Goal: Task Accomplishment & Management: Manage account settings

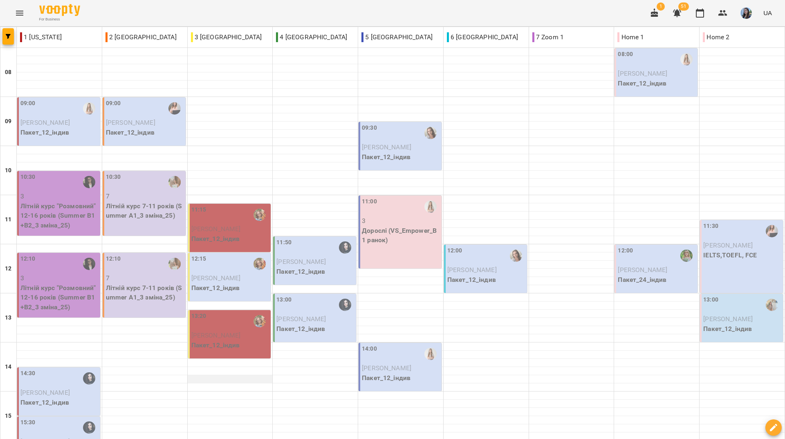
scroll to position [41, 0]
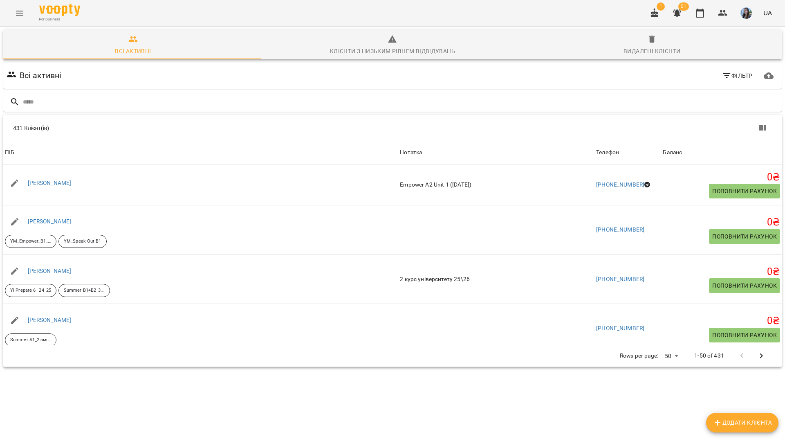
click at [225, 97] on input "text" at bounding box center [401, 101] width 756 height 13
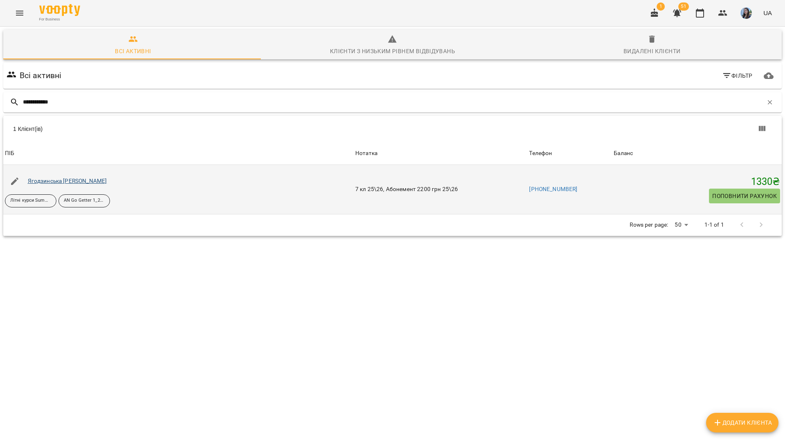
type input "**********"
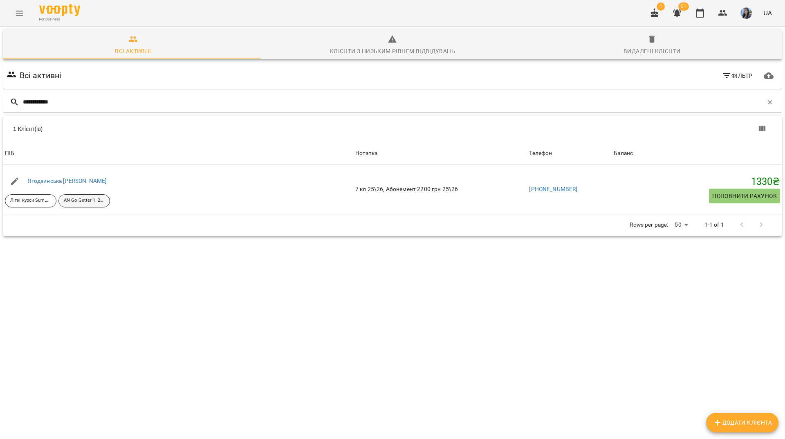
click at [81, 200] on p "AN Go Getter 1_24_25" at bounding box center [84, 200] width 41 height 7
click at [767, 103] on icon "button" at bounding box center [770, 102] width 7 height 7
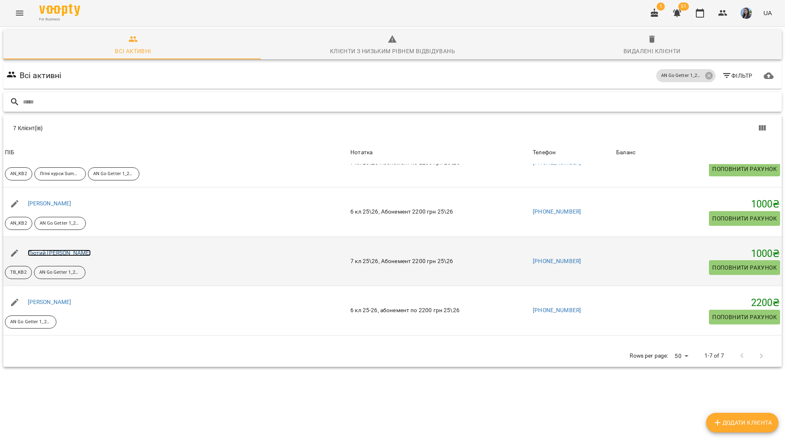
scroll to position [82, 0]
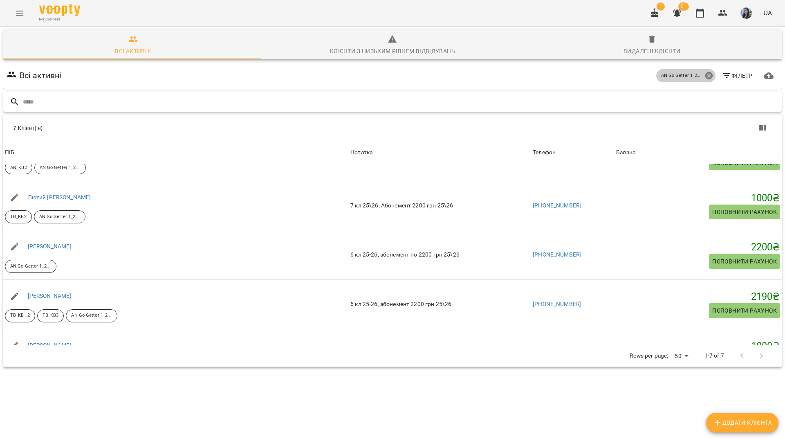
click at [705, 79] on icon at bounding box center [709, 75] width 9 height 9
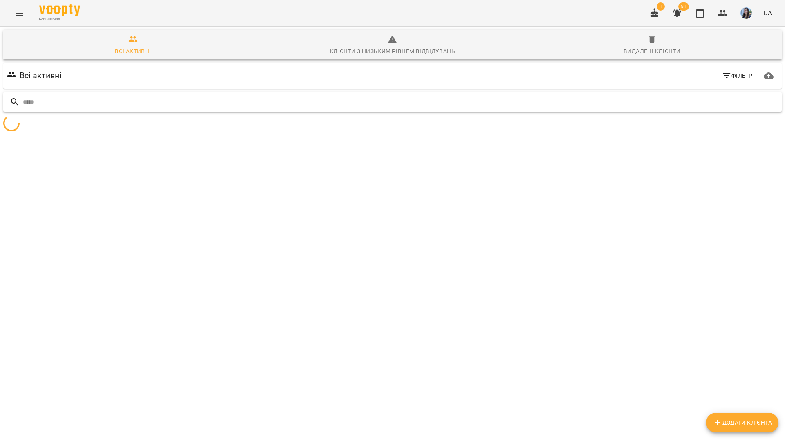
click at [702, 79] on div "Всі активні Фільтр" at bounding box center [393, 75] width 776 height 23
click at [627, 100] on input "text" at bounding box center [401, 101] width 756 height 13
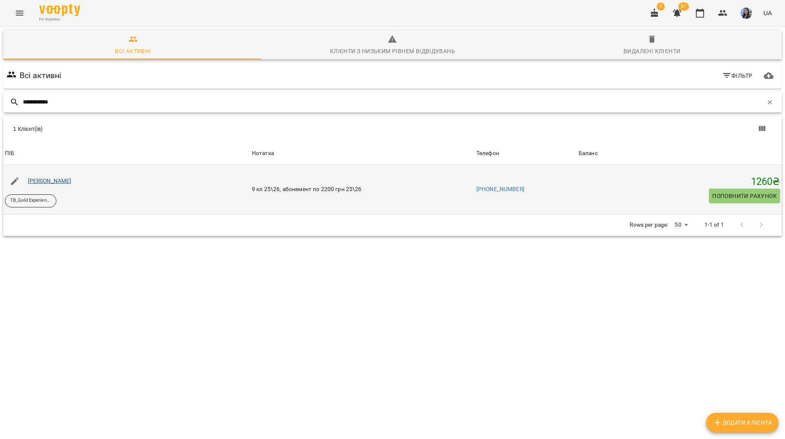
type input "**********"
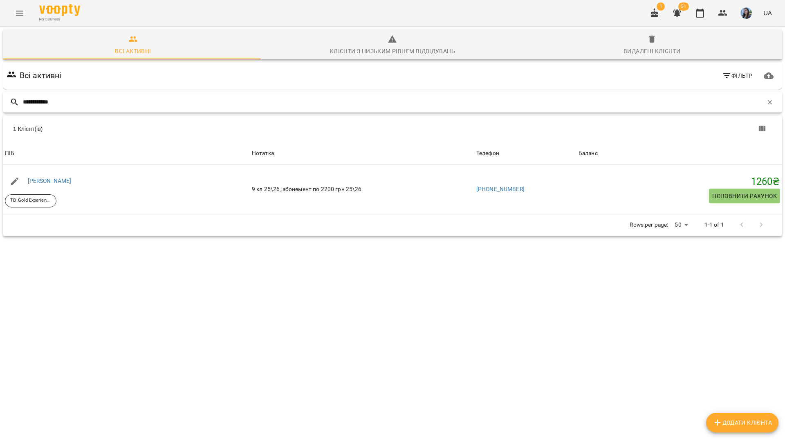
drag, startPoint x: 205, startPoint y: 108, endPoint x: 332, endPoint y: 121, distance: 127.1
click at [207, 108] on input "**********" at bounding box center [393, 101] width 740 height 13
click at [767, 99] on icon "button" at bounding box center [770, 102] width 7 height 7
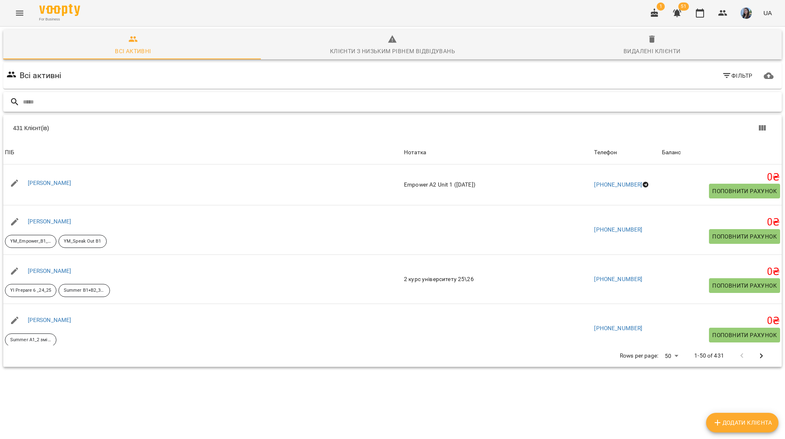
click at [762, 99] on input "text" at bounding box center [401, 101] width 756 height 13
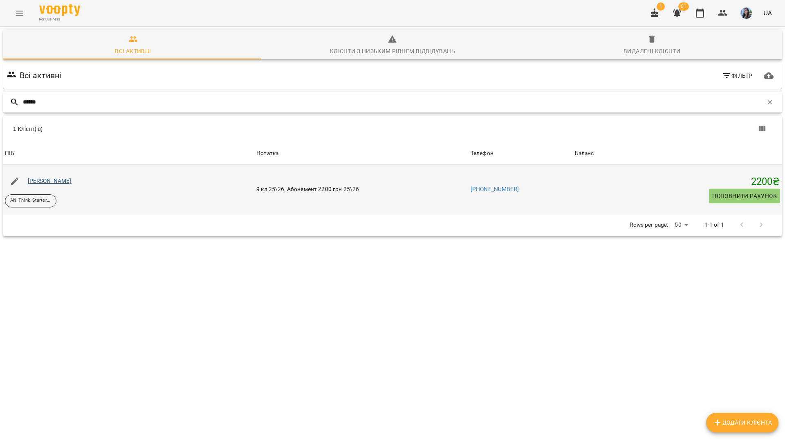
type input "******"
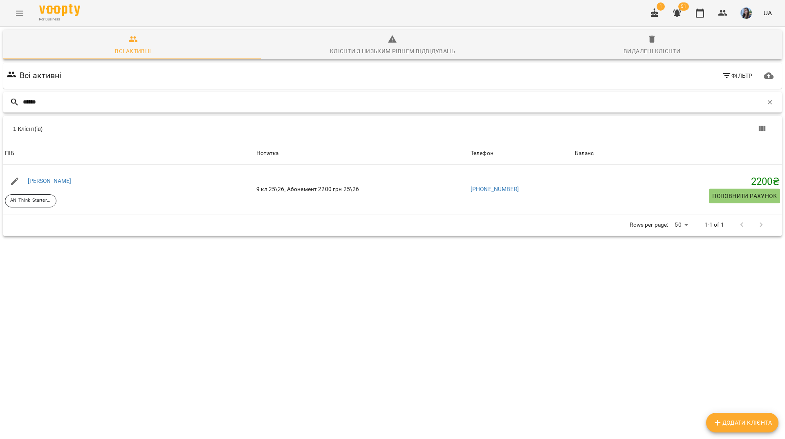
drag, startPoint x: 242, startPoint y: 101, endPoint x: 267, endPoint y: 109, distance: 26.1
click at [242, 101] on input "******" at bounding box center [393, 101] width 740 height 13
click at [763, 106] on button "button" at bounding box center [770, 102] width 14 height 14
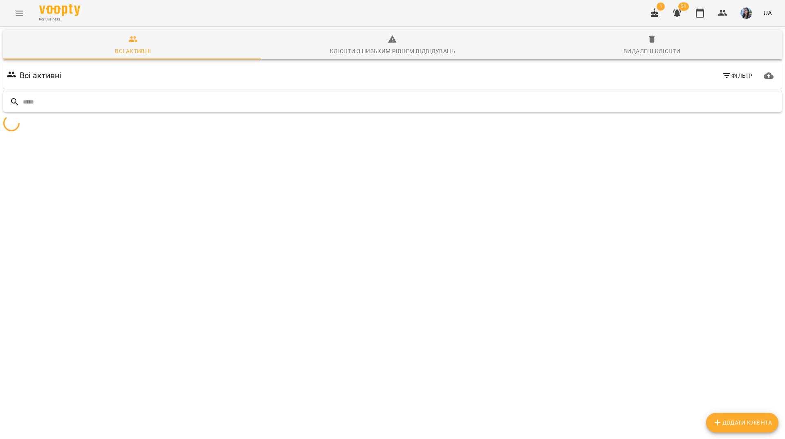
click at [659, 104] on input "text" at bounding box center [401, 101] width 756 height 13
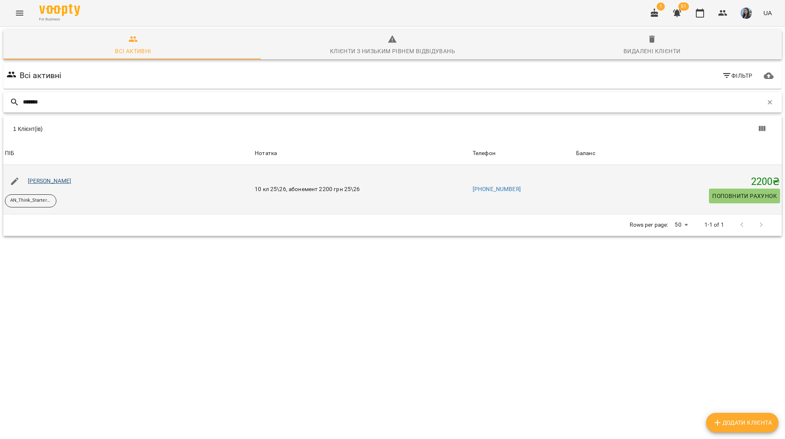
type input "******"
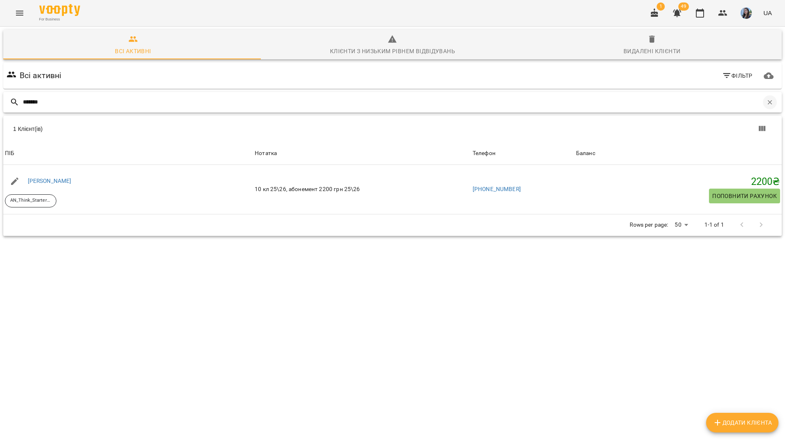
click at [763, 101] on button "button" at bounding box center [770, 102] width 14 height 14
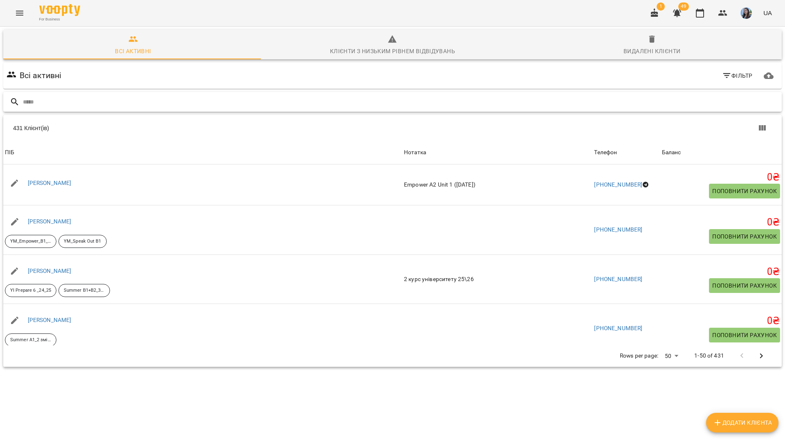
paste input "**********"
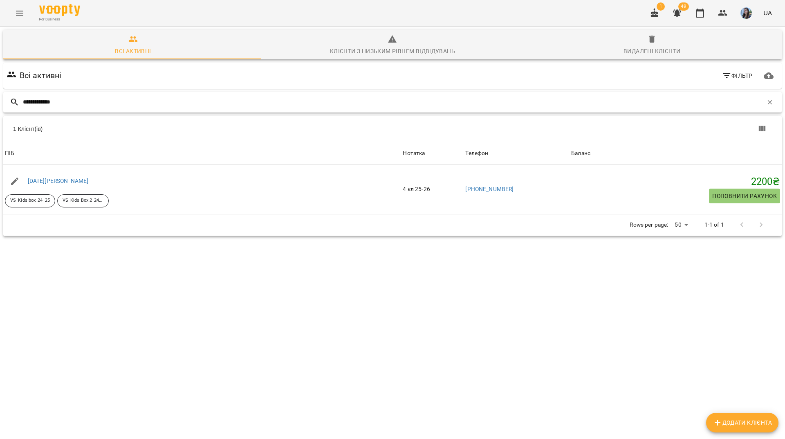
type input "**********"
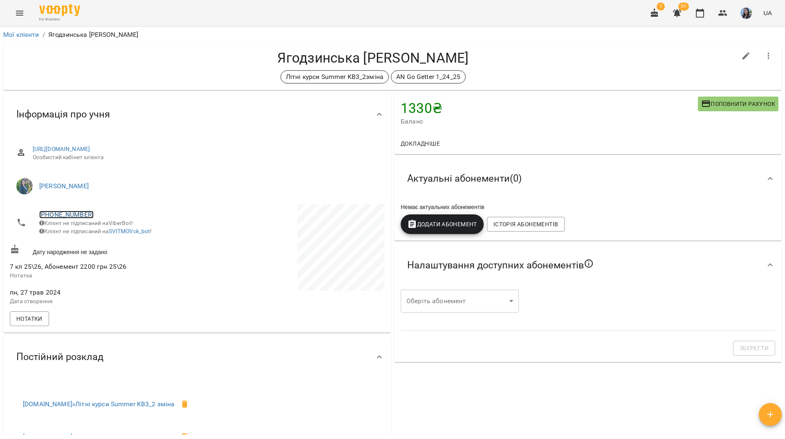
click at [70, 213] on link "+380632297548" at bounding box center [66, 215] width 54 height 8
click at [100, 227] on img at bounding box center [100, 230] width 12 height 12
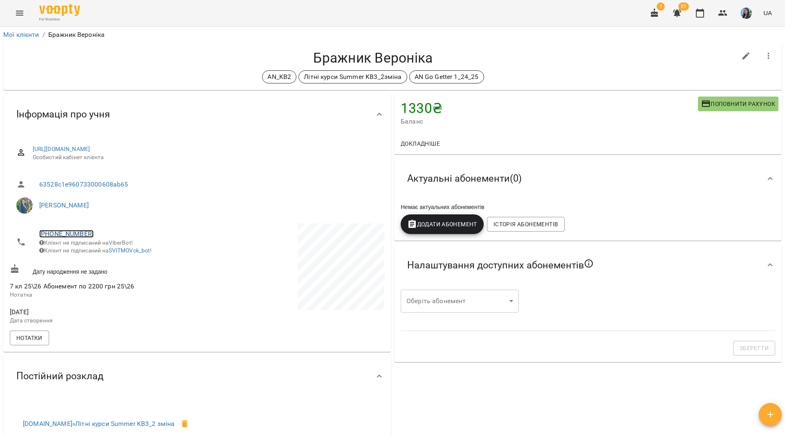
click at [72, 232] on link "+380683918530" at bounding box center [66, 234] width 54 height 8
click at [99, 249] on img at bounding box center [100, 250] width 12 height 12
click at [220, 4] on div "For Business 1 51 UA" at bounding box center [392, 13] width 785 height 26
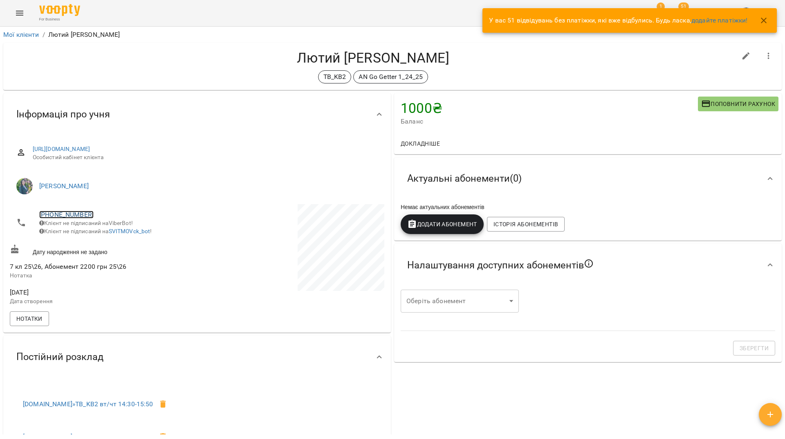
click at [76, 213] on link "[PHONE_NUMBER]" at bounding box center [66, 215] width 54 height 8
click at [97, 235] on img at bounding box center [100, 230] width 12 height 12
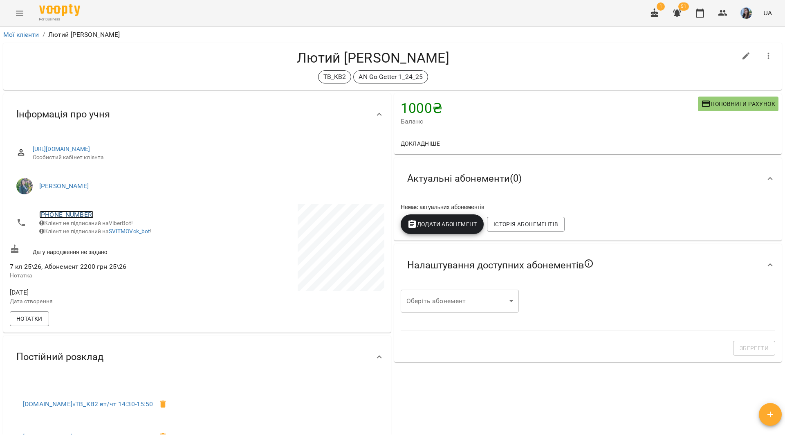
click at [76, 215] on link "+380636781266" at bounding box center [66, 215] width 54 height 8
click at [109, 230] on link at bounding box center [99, 230] width 25 height 17
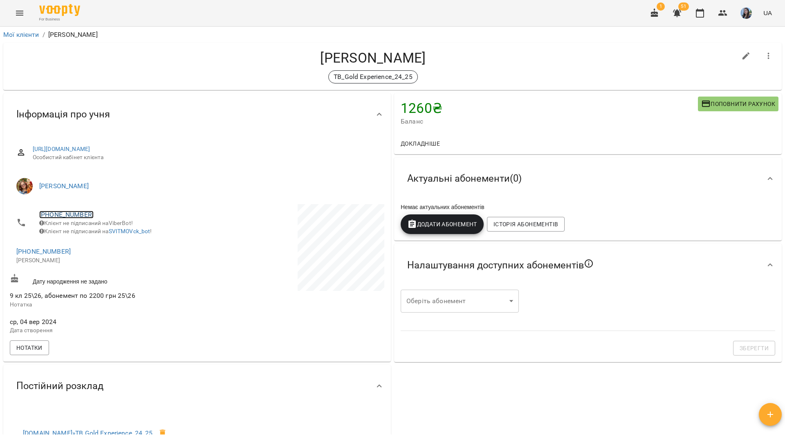
click at [85, 215] on link "+380636275369" at bounding box center [66, 215] width 54 height 8
click at [103, 228] on img at bounding box center [100, 230] width 12 height 12
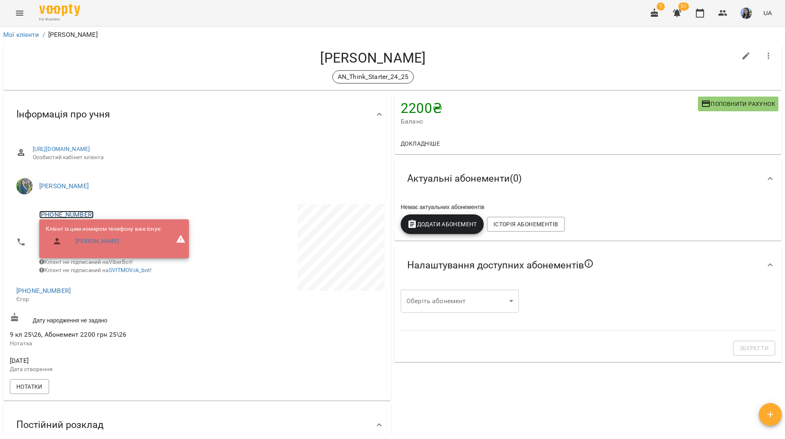
click at [63, 213] on link "+380675057943" at bounding box center [66, 215] width 54 height 8
click at [98, 233] on img at bounding box center [100, 230] width 12 height 12
click at [77, 214] on link "+380675057943" at bounding box center [66, 215] width 54 height 8
click at [101, 233] on img at bounding box center [100, 230] width 12 height 12
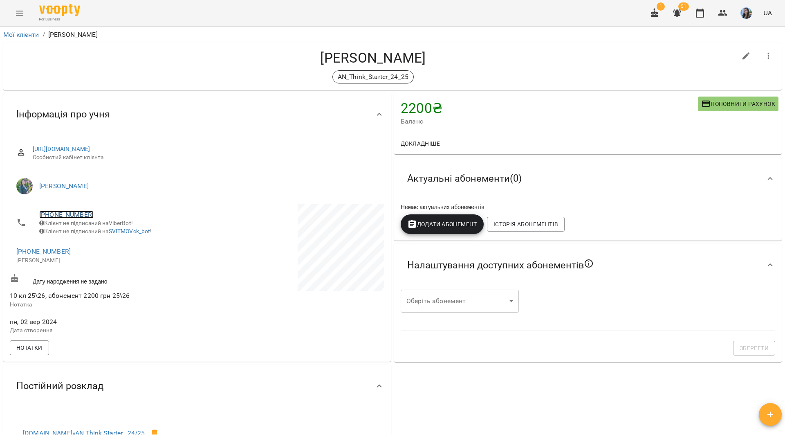
click at [83, 216] on link "[PHONE_NUMBER]" at bounding box center [66, 215] width 54 height 8
click at [92, 225] on link at bounding box center [99, 230] width 25 height 17
click at [350, 6] on div "For Business 1 51 UA" at bounding box center [392, 13] width 785 height 26
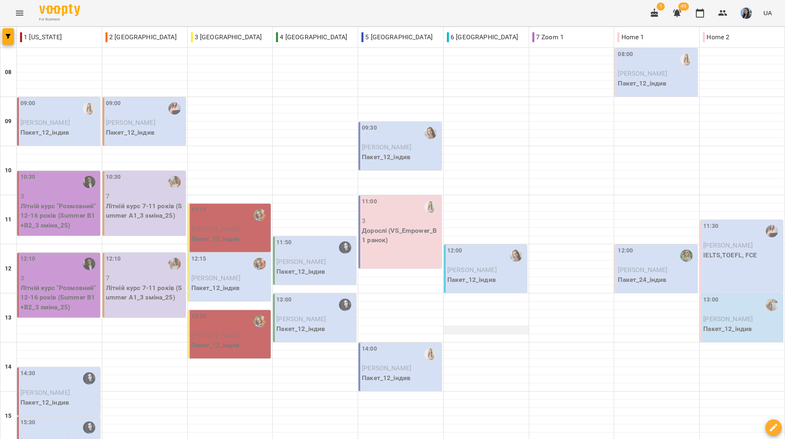
scroll to position [82, 0]
click at [292, 5] on div "For Business 1 49 UA" at bounding box center [392, 13] width 785 height 26
click at [305, 13] on div "For Business 1 48 UA" at bounding box center [392, 13] width 785 height 26
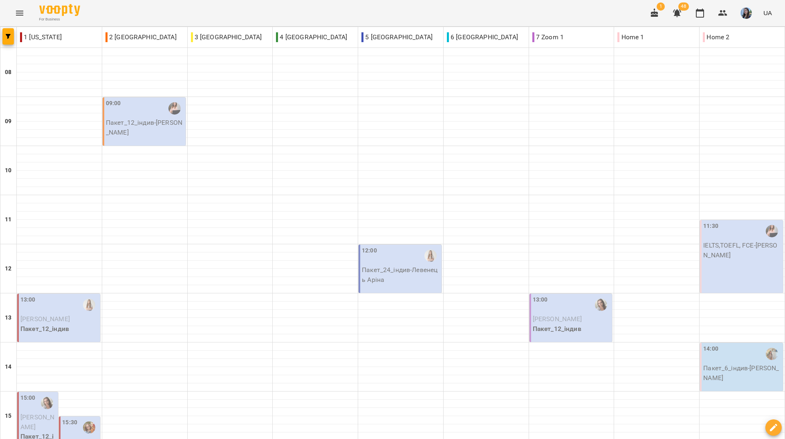
scroll to position [301, 0]
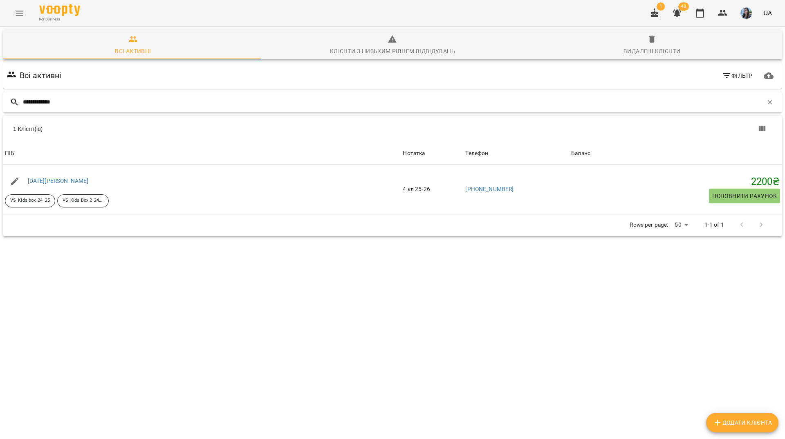
drag, startPoint x: 260, startPoint y: 102, endPoint x: 292, endPoint y: 110, distance: 32.3
click at [262, 103] on input "**********" at bounding box center [393, 101] width 740 height 13
click at [767, 102] on icon "button" at bounding box center [770, 102] width 7 height 7
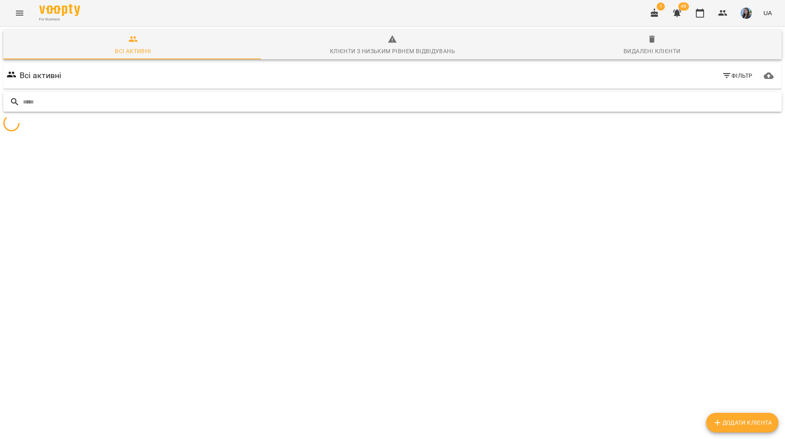
click at [628, 105] on input "text" at bounding box center [401, 101] width 756 height 13
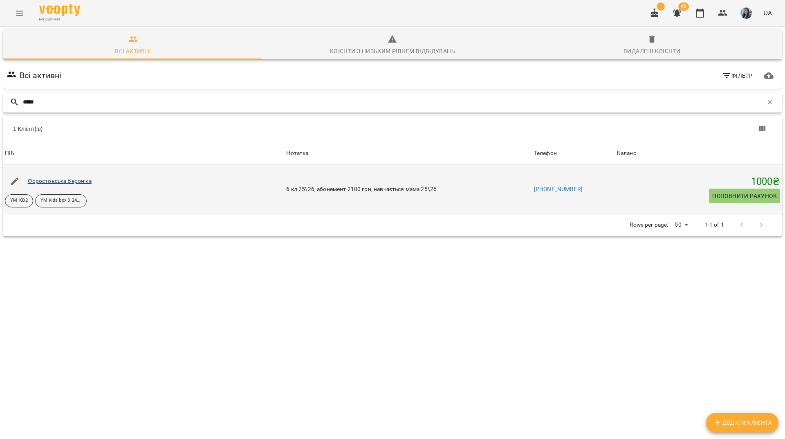
type input "*****"
click at [62, 197] on p "YM Kids box 3_24_25" at bounding box center [60, 200] width 41 height 7
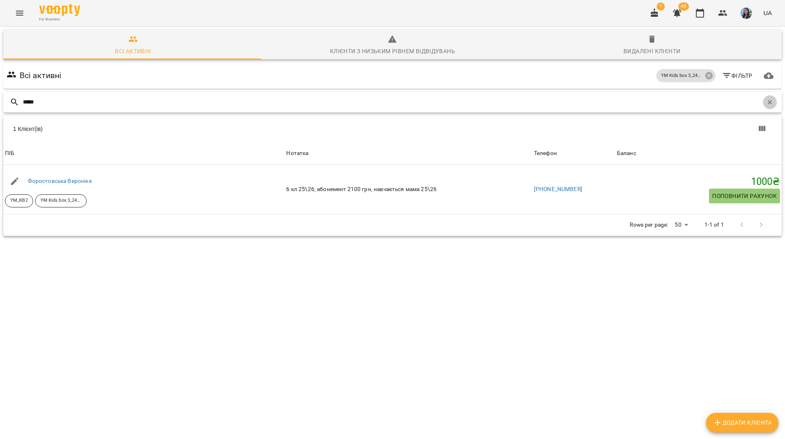
click at [768, 101] on icon "button" at bounding box center [770, 102] width 4 height 4
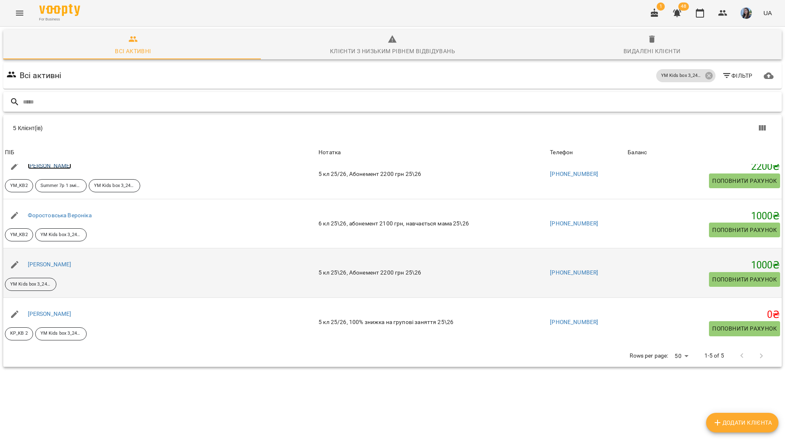
scroll to position [65, 0]
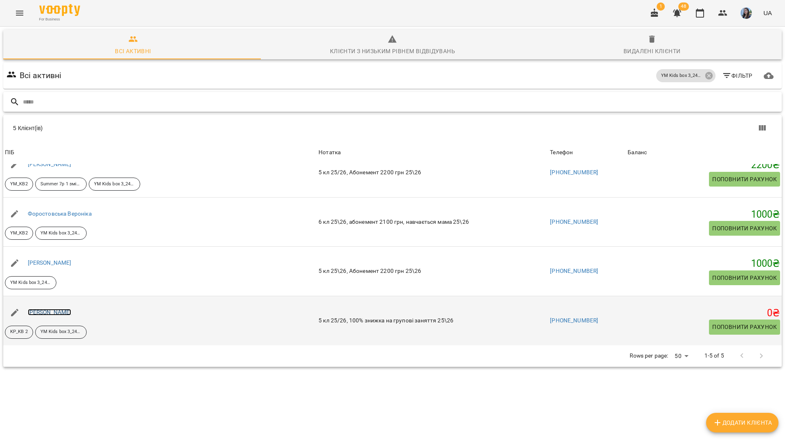
drag, startPoint x: 69, startPoint y: 315, endPoint x: 56, endPoint y: 313, distance: 12.5
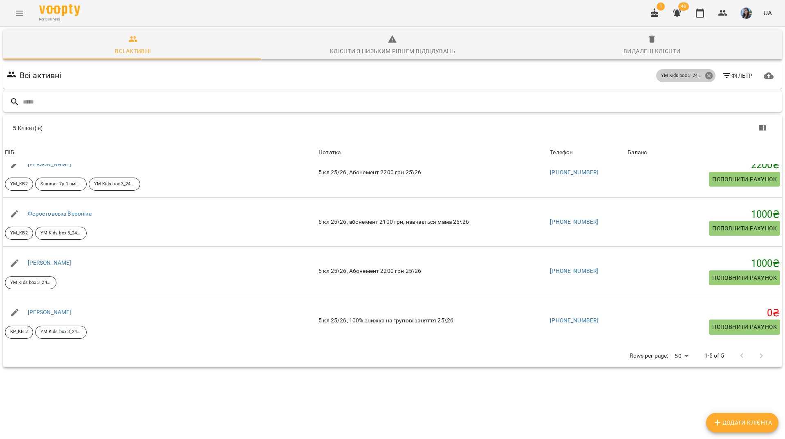
click at [705, 73] on icon at bounding box center [708, 75] width 7 height 7
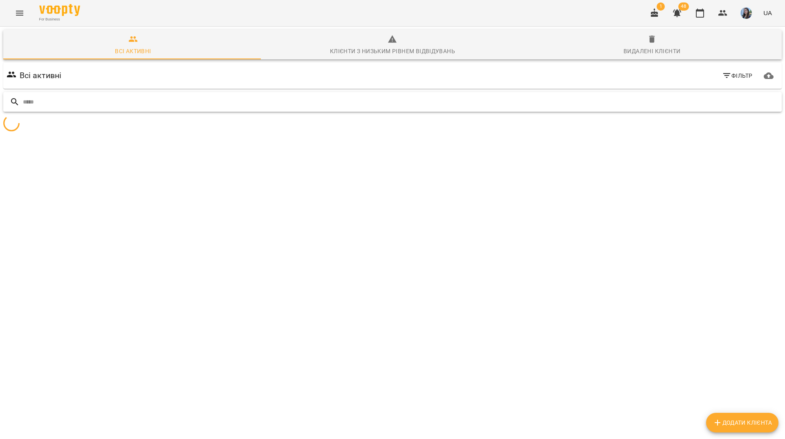
click at [692, 99] on input "text" at bounding box center [401, 101] width 756 height 13
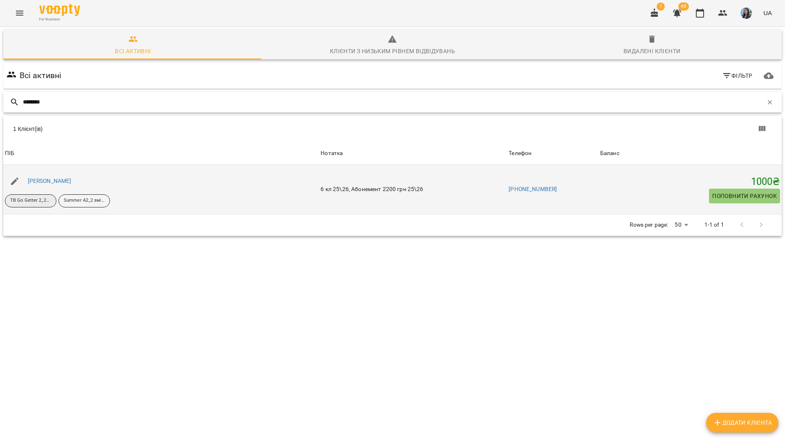
type input "********"
click at [48, 198] on p "TB Go Getter 2_24_25" at bounding box center [30, 200] width 41 height 7
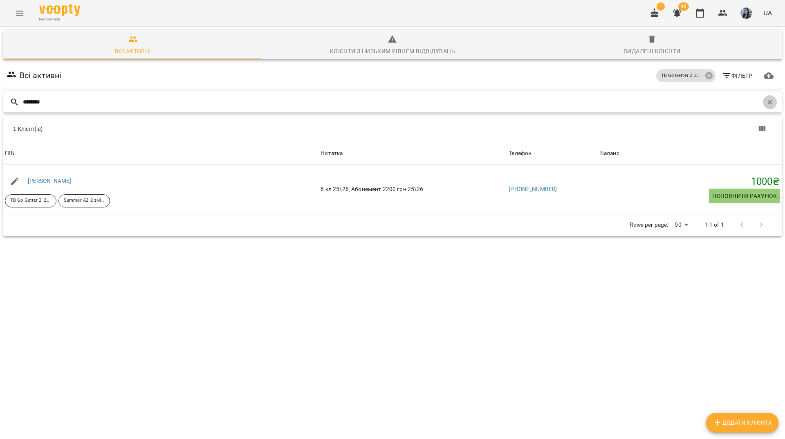
click at [767, 101] on icon "button" at bounding box center [770, 102] width 7 height 7
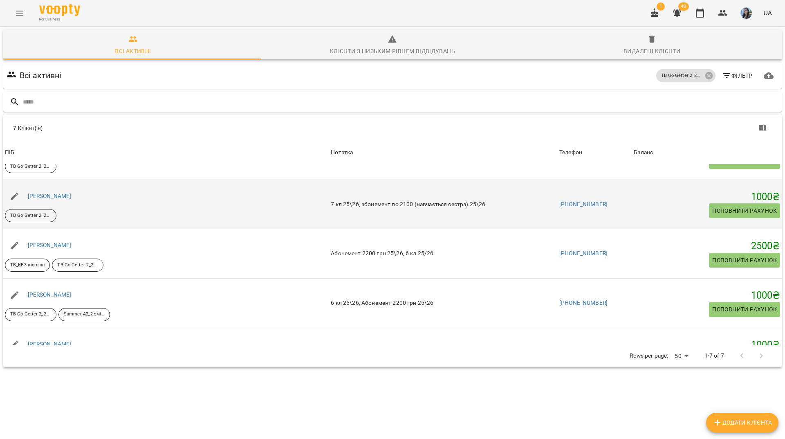
scroll to position [82, 0]
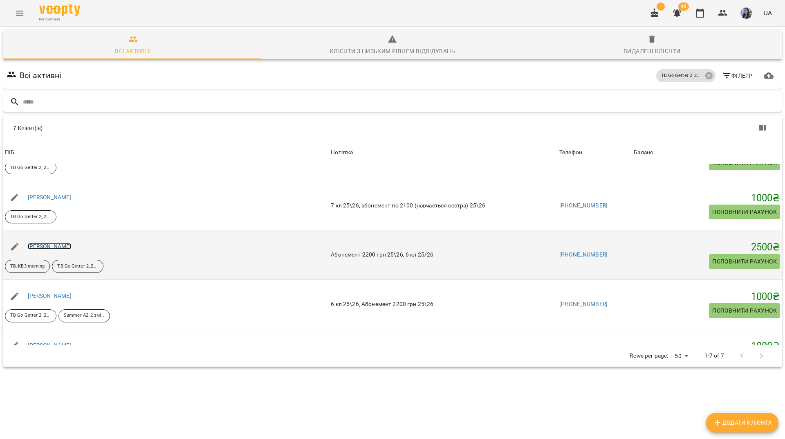
drag, startPoint x: 72, startPoint y: 242, endPoint x: 68, endPoint y: 247, distance: 6.7
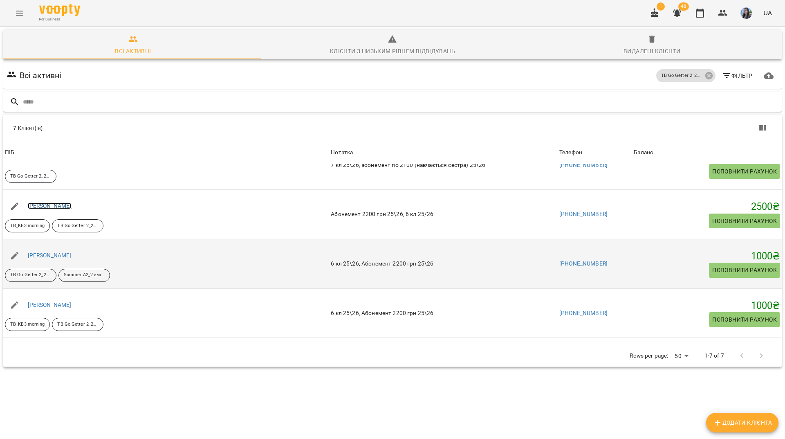
scroll to position [123, 0]
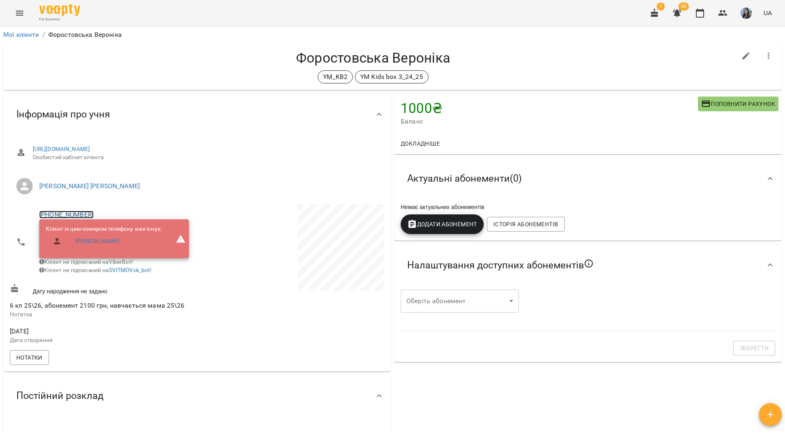
click at [77, 215] on link "[PHONE_NUMBER]" at bounding box center [66, 215] width 54 height 8
click at [100, 234] on img at bounding box center [100, 230] width 12 height 12
click at [71, 212] on link "+380509531718" at bounding box center [66, 215] width 54 height 8
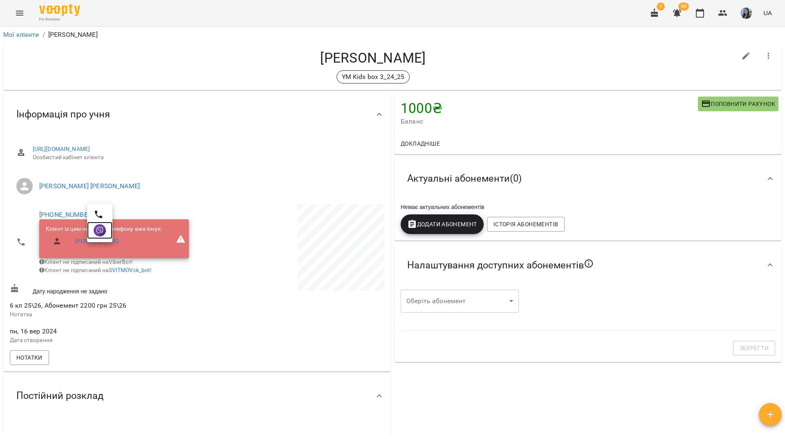
click at [102, 232] on img at bounding box center [100, 230] width 12 height 12
click at [276, 9] on div "For Business 1 48 UA" at bounding box center [392, 13] width 785 height 26
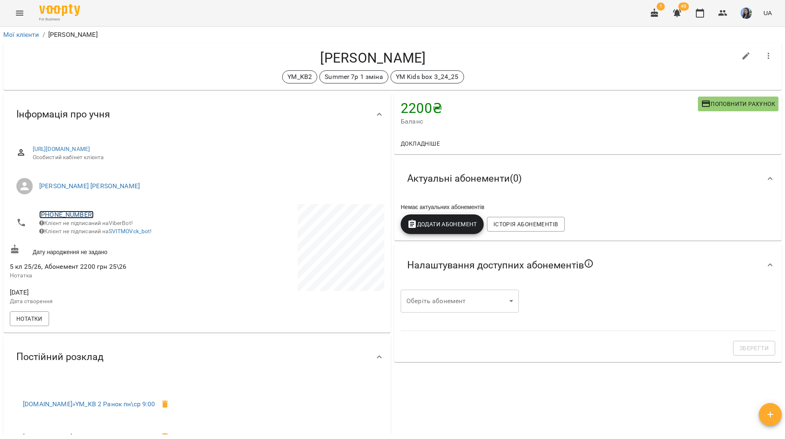
click at [78, 214] on link "[PHONE_NUMBER]" at bounding box center [66, 215] width 54 height 8
click at [96, 227] on img at bounding box center [100, 230] width 12 height 12
click at [249, 14] on div "For Business 1 48 UA" at bounding box center [392, 13] width 785 height 26
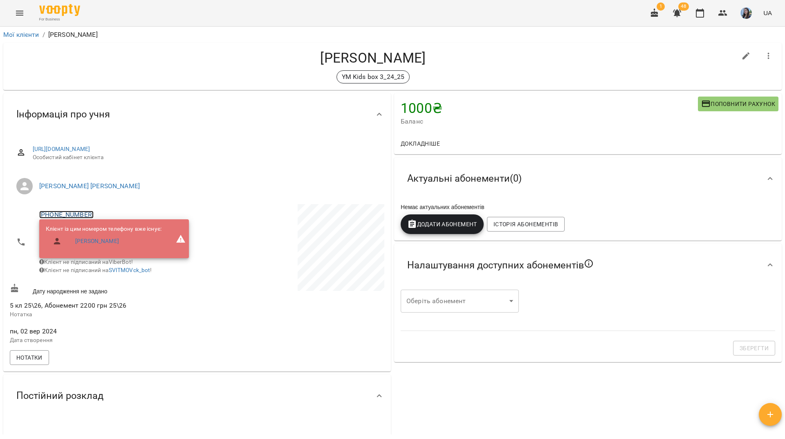
click at [72, 211] on link "+380639814550" at bounding box center [66, 215] width 54 height 8
click at [94, 230] on img at bounding box center [100, 230] width 12 height 12
click at [198, 9] on div "For Business 1 48 UA" at bounding box center [392, 13] width 785 height 26
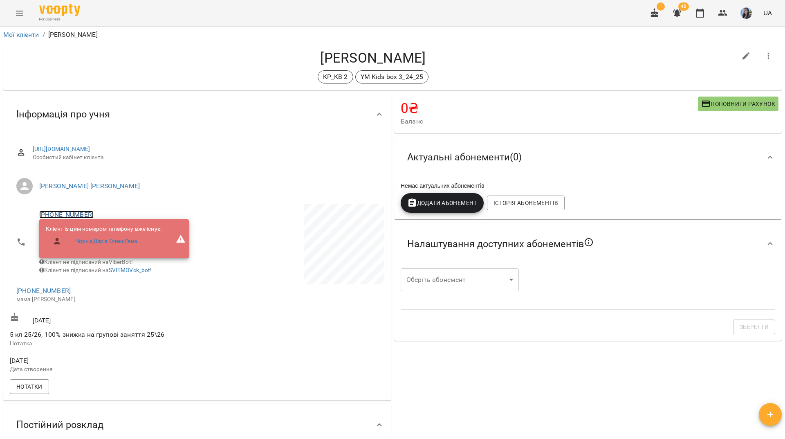
click at [74, 214] on link "[PHONE_NUMBER]" at bounding box center [66, 215] width 54 height 8
click at [97, 228] on img at bounding box center [100, 230] width 12 height 12
click at [321, 15] on div "For Business 1 48 UA" at bounding box center [392, 13] width 785 height 26
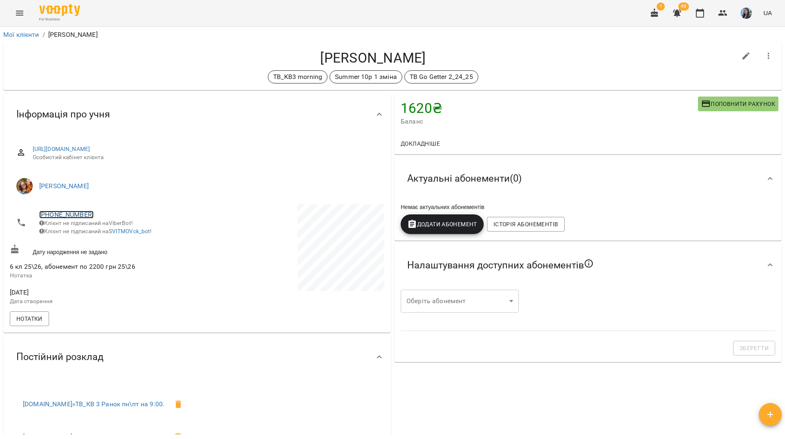
click at [72, 216] on link "[PHONE_NUMBER]" at bounding box center [66, 215] width 54 height 8
click at [100, 234] on img at bounding box center [100, 230] width 12 height 12
click at [78, 212] on link "+380636889509" at bounding box center [66, 215] width 54 height 8
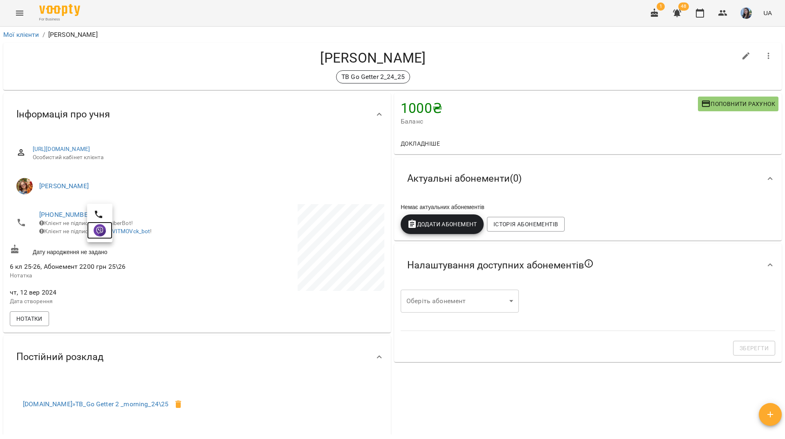
click at [99, 230] on img at bounding box center [100, 230] width 12 height 12
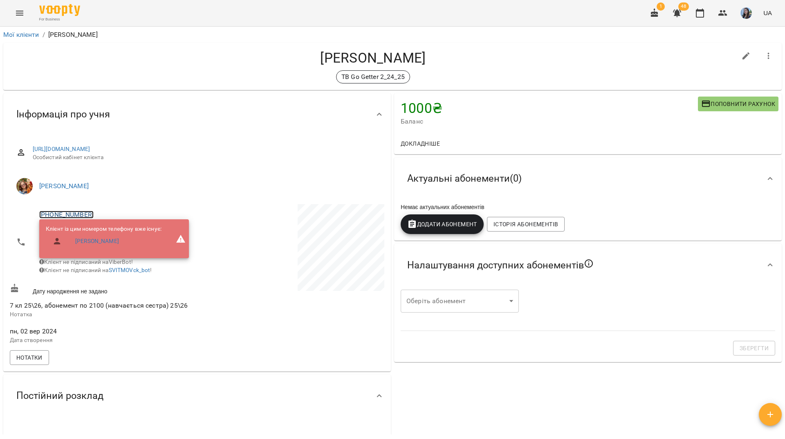
click at [53, 213] on link "+380956037046" at bounding box center [66, 215] width 54 height 8
click at [98, 232] on img at bounding box center [100, 230] width 12 height 12
click at [155, 22] on div "For Business 1 48 UA" at bounding box center [392, 13] width 785 height 26
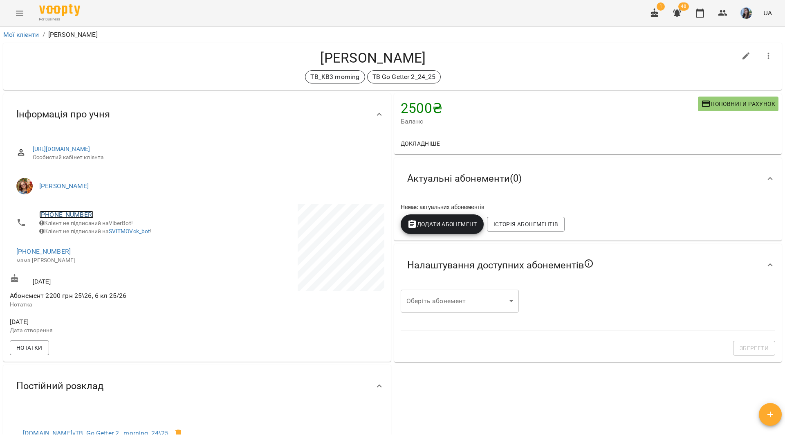
click at [65, 214] on link "+380679128914" at bounding box center [66, 215] width 54 height 8
drag, startPoint x: 103, startPoint y: 234, endPoint x: 104, endPoint y: 240, distance: 5.3
click at [104, 234] on img at bounding box center [100, 230] width 12 height 12
click at [80, 216] on link "+380679128914" at bounding box center [66, 215] width 54 height 8
click at [107, 233] on link at bounding box center [99, 230] width 25 height 17
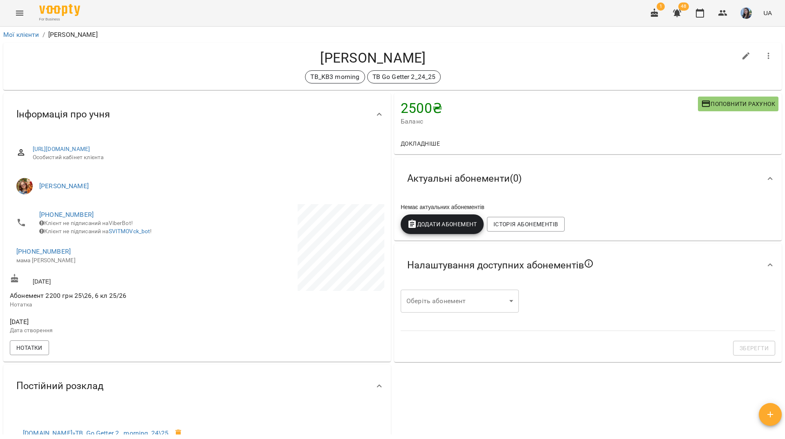
click at [268, 9] on div "For Business 1 48 UA" at bounding box center [392, 13] width 785 height 26
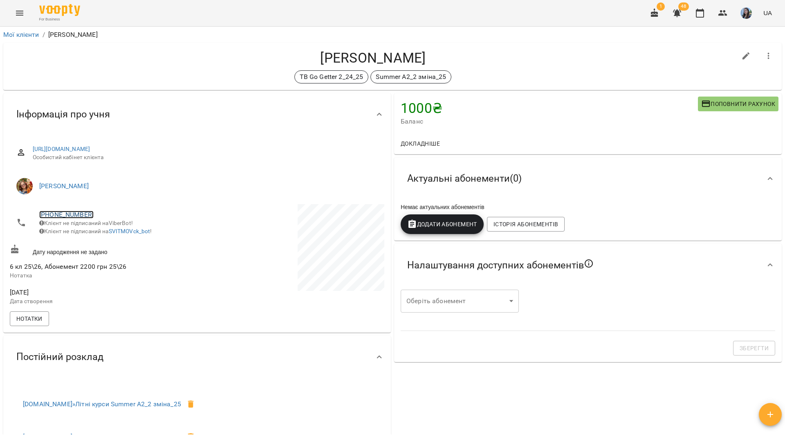
click at [84, 216] on link "[PHONE_NUMBER]" at bounding box center [66, 215] width 54 height 8
drag, startPoint x: 103, startPoint y: 232, endPoint x: 107, endPoint y: 235, distance: 5.2
click at [104, 232] on img at bounding box center [100, 230] width 12 height 12
click at [65, 220] on span "Клієнт не підписаний на ViberBot!" at bounding box center [86, 223] width 94 height 7
click at [67, 214] on link "[PHONE_NUMBER]" at bounding box center [66, 215] width 54 height 8
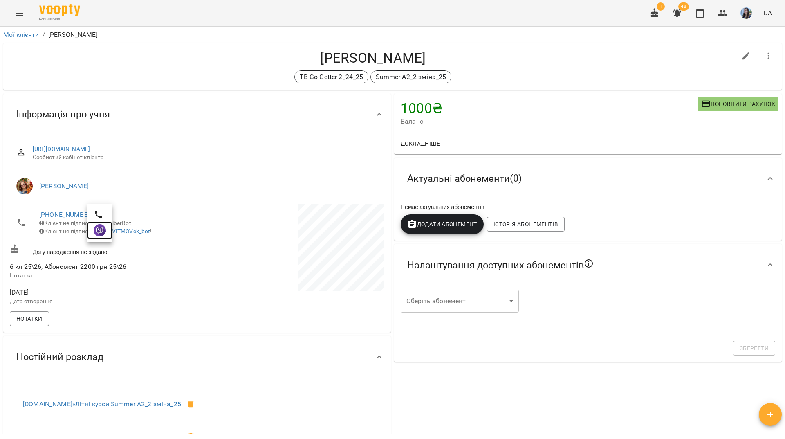
click at [107, 231] on link at bounding box center [99, 230] width 25 height 17
click at [307, 18] on div "For Business 1 48 UA" at bounding box center [392, 13] width 785 height 26
click at [80, 213] on link "+380939518662" at bounding box center [66, 215] width 54 height 8
click at [105, 232] on img at bounding box center [100, 230] width 12 height 12
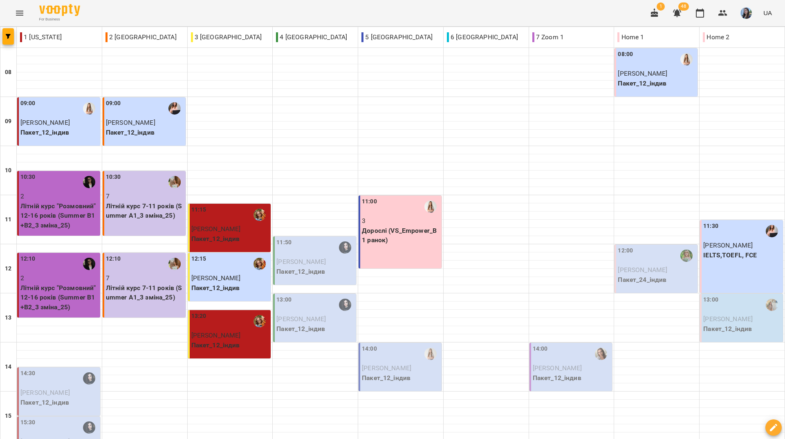
scroll to position [301, 0]
click at [302, 15] on div "For Business 1 48 UA" at bounding box center [392, 13] width 785 height 26
click at [271, 10] on div "For Business 1 48 UA" at bounding box center [392, 13] width 785 height 26
